Goal: Task Accomplishment & Management: Complete application form

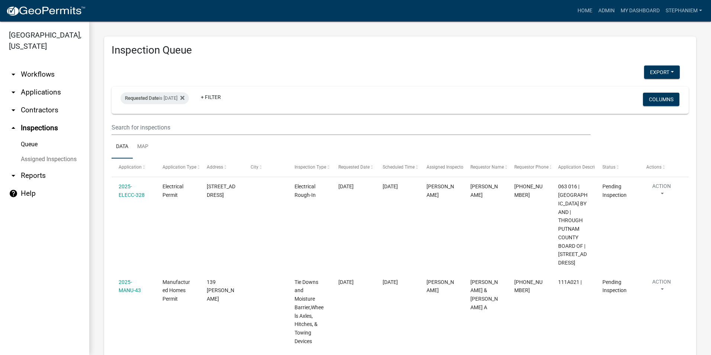
select select "3: 100"
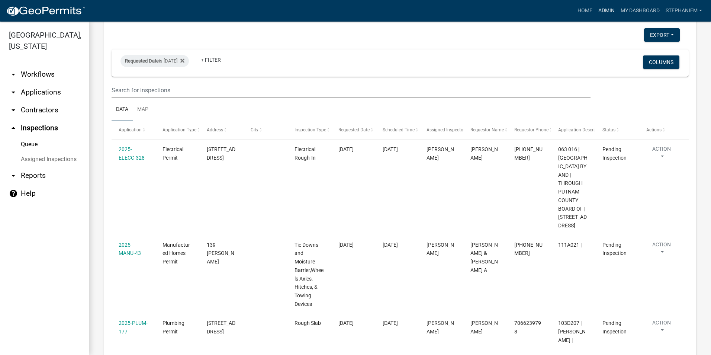
click at [602, 17] on link "Admin" at bounding box center [606, 11] width 22 height 14
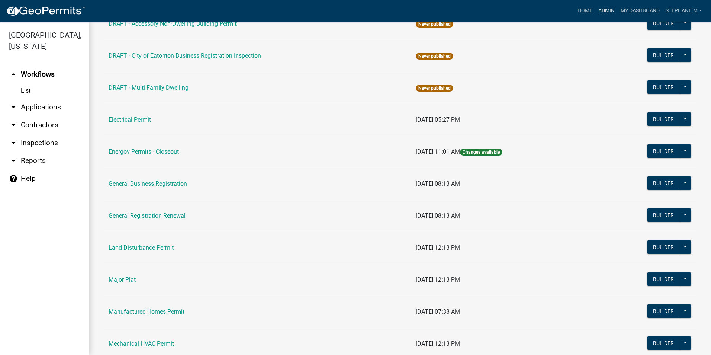
scroll to position [558, 0]
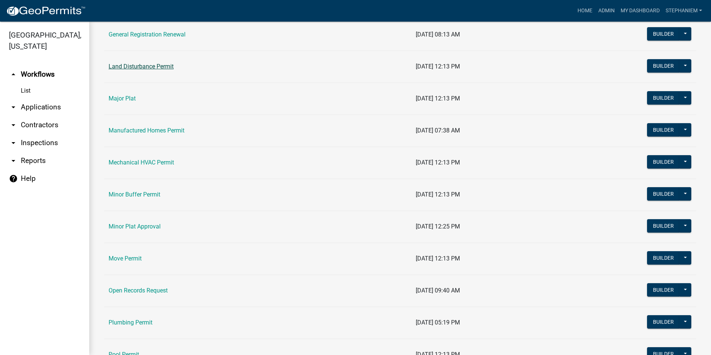
click at [155, 68] on link "Land Disturbance Permit" at bounding box center [141, 66] width 65 height 7
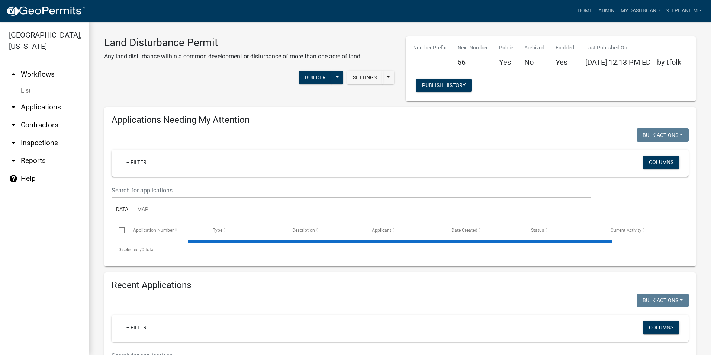
select select "3: 100"
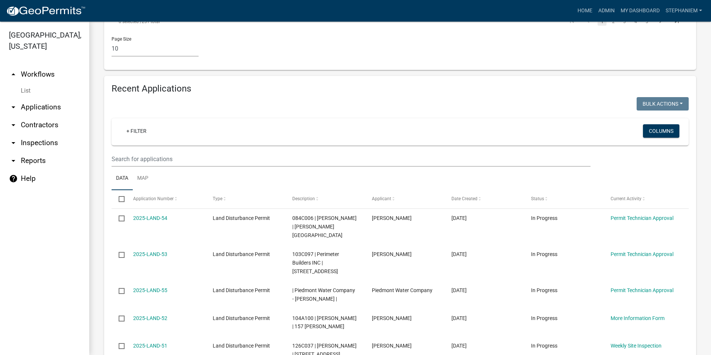
scroll to position [595, 0]
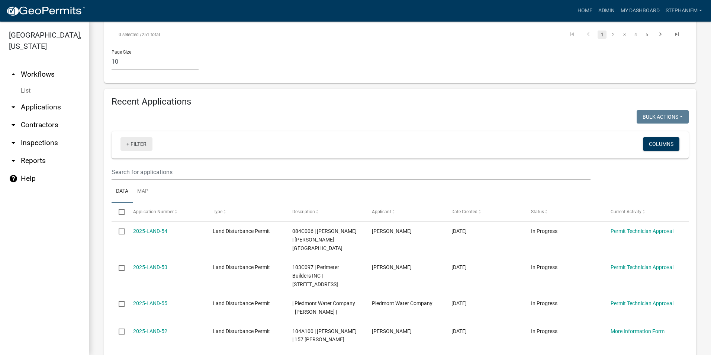
click at [132, 137] on link "+ Filter" at bounding box center [136, 143] width 32 height 13
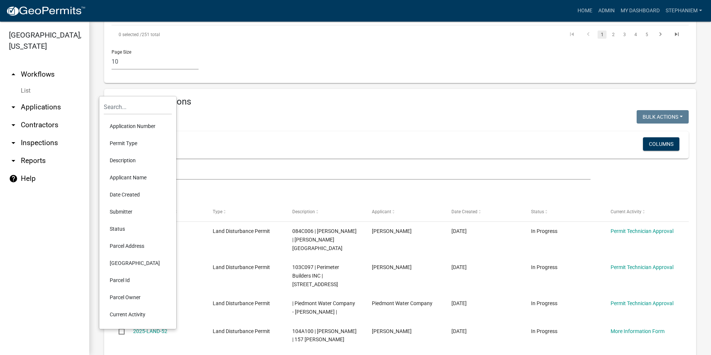
click at [132, 194] on li "Date Created" at bounding box center [138, 194] width 68 height 17
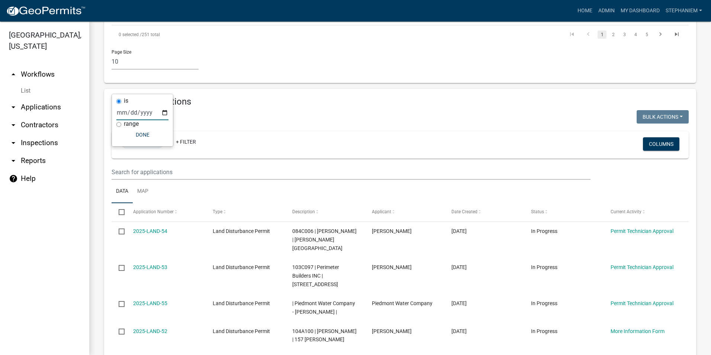
click at [163, 112] on input "date" at bounding box center [142, 112] width 52 height 15
type input "[DATE]"
click at [152, 137] on body "Internet Explorer does NOT work with GeoPermits. Get a new browser for more sec…" at bounding box center [355, 177] width 711 height 355
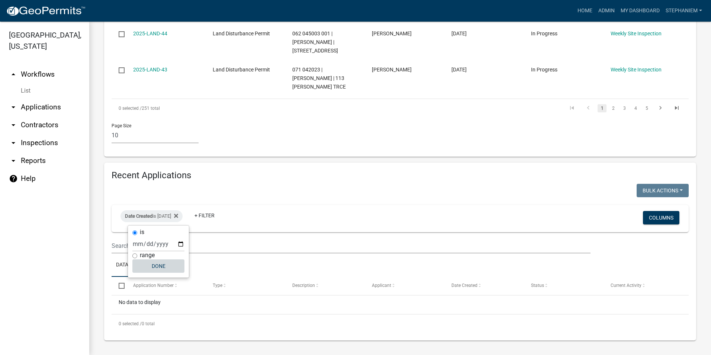
scroll to position [464, 0]
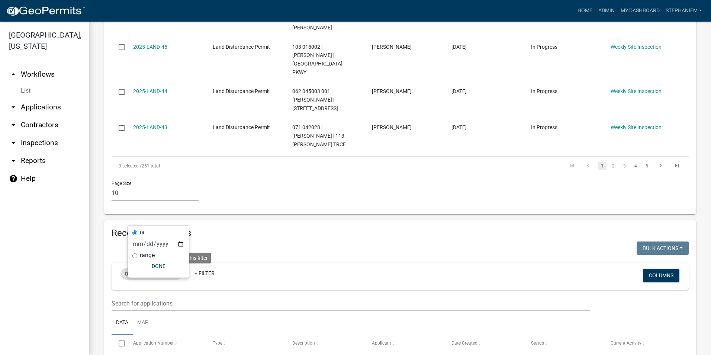
click at [178, 268] on fa-icon at bounding box center [174, 274] width 7 height 12
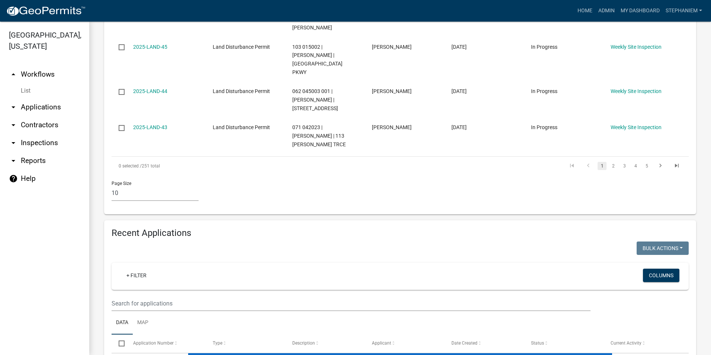
scroll to position [595, 0]
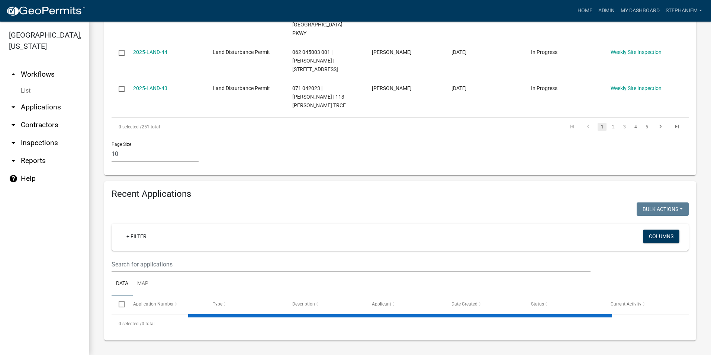
select select "3: 100"
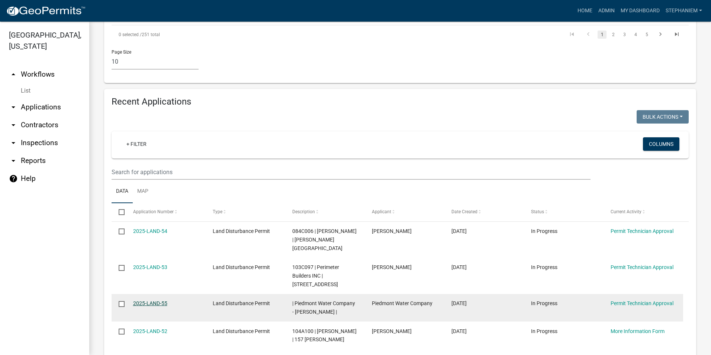
click at [143, 300] on link "2025-LAND-55" at bounding box center [150, 303] width 34 height 6
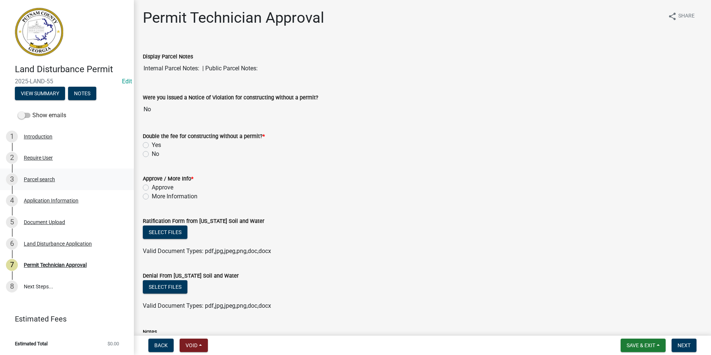
click at [41, 185] on link "3 Parcel search" at bounding box center [67, 179] width 134 height 22
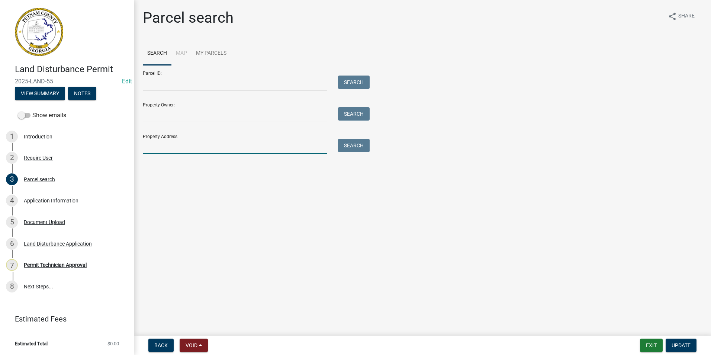
click at [187, 145] on input "Property Address:" at bounding box center [235, 146] width 184 height 15
type input "190 Harmony R"
click at [354, 149] on button "Search" at bounding box center [354, 145] width 32 height 13
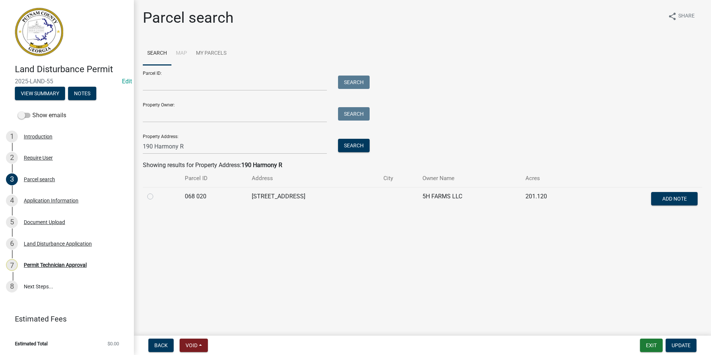
click at [156, 192] on label at bounding box center [156, 192] width 0 height 0
click at [156, 194] on 020 "radio" at bounding box center [158, 194] width 5 height 5
radio 020 "true"
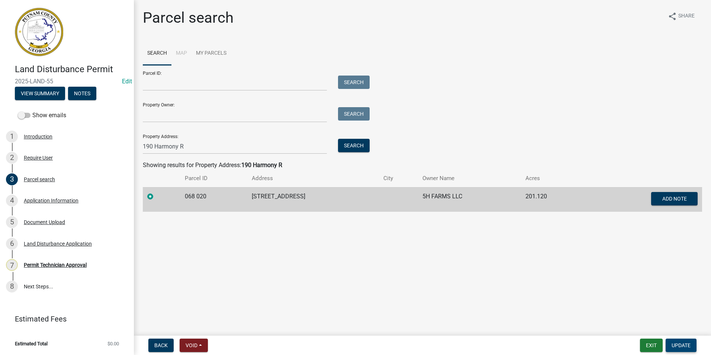
click at [676, 346] on span "Update" at bounding box center [680, 345] width 19 height 6
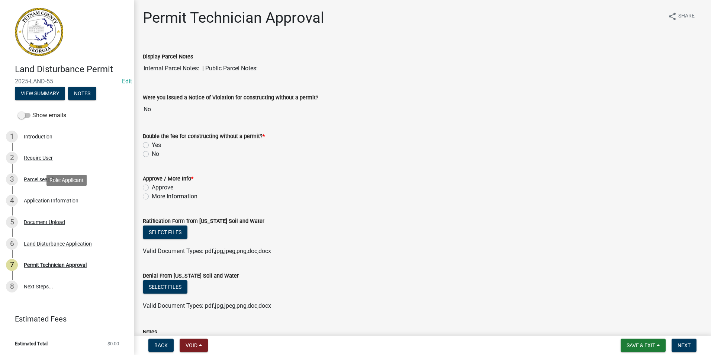
click at [84, 200] on div "4 Application Information" at bounding box center [64, 200] width 116 height 12
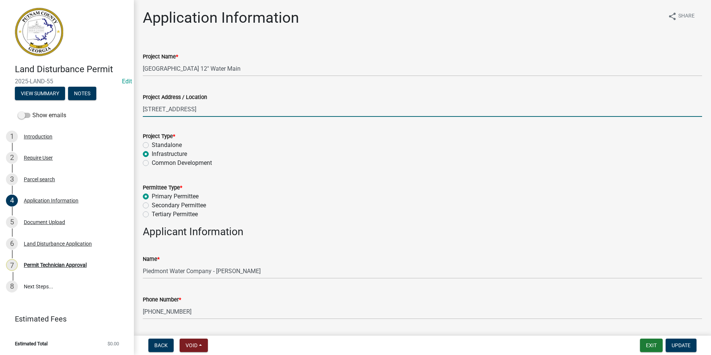
click at [223, 107] on input "[STREET_ADDRESS]" at bounding box center [422, 108] width 559 height 15
type input "[STREET_ADDRESS] (Arbitrary Address)"
click at [257, 122] on wm-data-entity-input "Project Address / Location [STREET_ADDRESS] (Arbitrary Address)" at bounding box center [422, 102] width 559 height 41
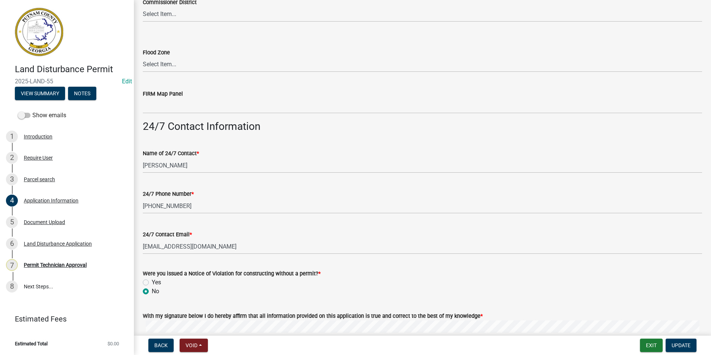
scroll to position [1188, 0]
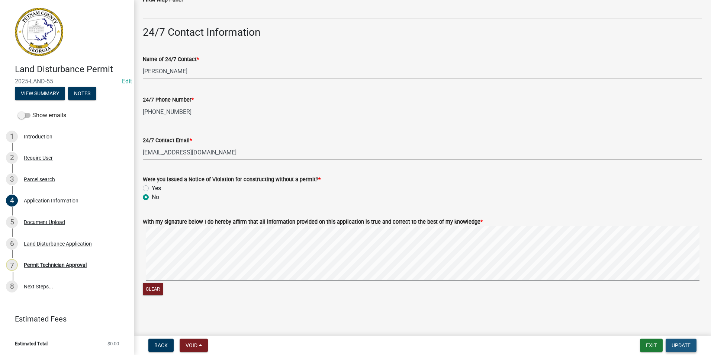
click at [687, 343] on span "Update" at bounding box center [680, 345] width 19 height 6
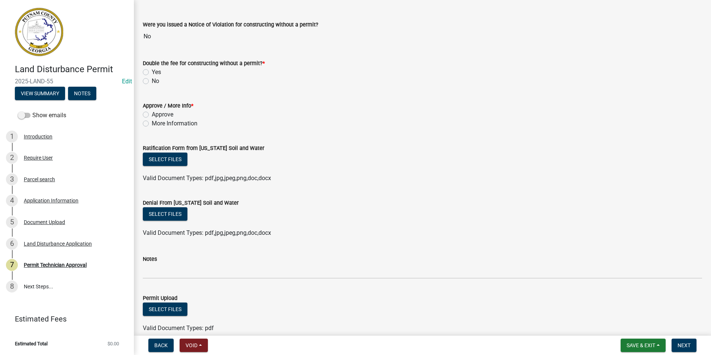
scroll to position [74, 0]
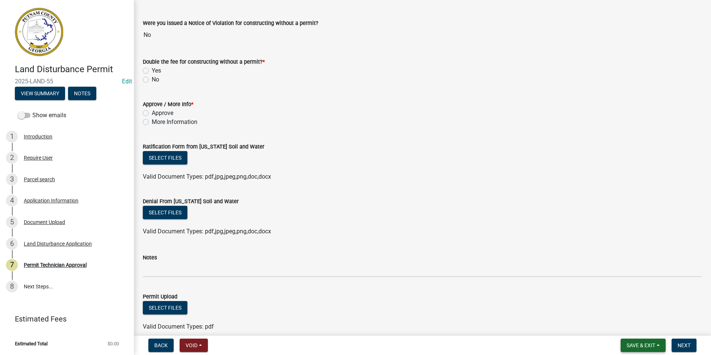
click at [647, 351] on button "Save & Exit" at bounding box center [642, 344] width 45 height 13
click at [645, 329] on button "Save & Exit" at bounding box center [635, 326] width 59 height 18
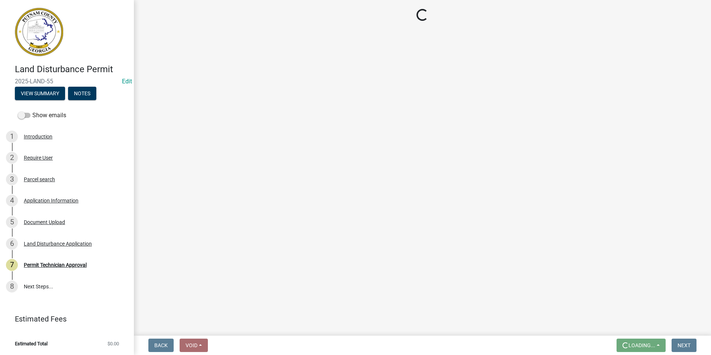
scroll to position [0, 0]
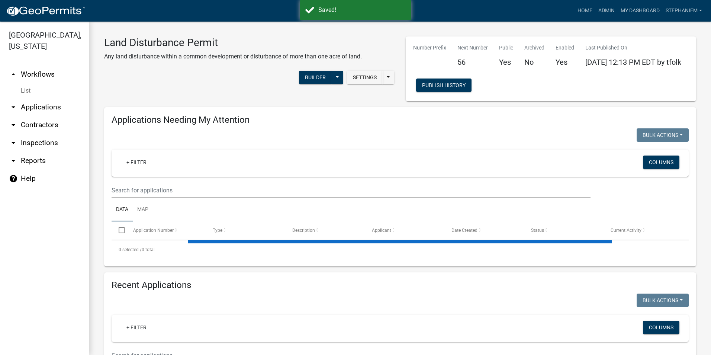
select select "3: 100"
